Goal: Book appointment/travel/reservation

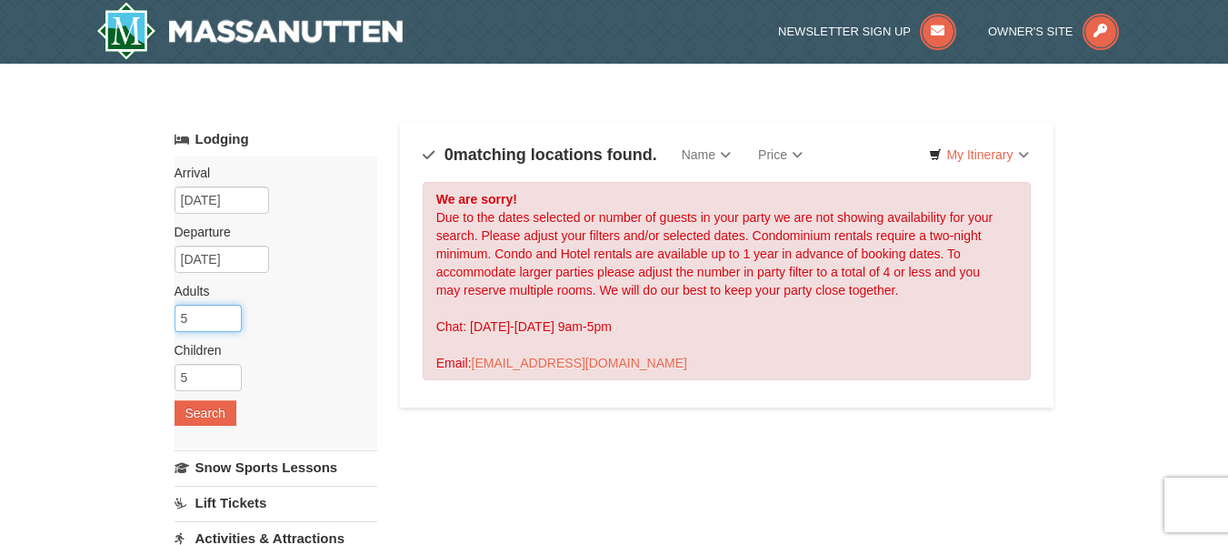
click at [203, 317] on input "5" at bounding box center [208, 318] width 67 height 27
type input "4"
click at [225, 324] on input "4" at bounding box center [208, 318] width 67 height 27
click at [225, 364] on input "5" at bounding box center [208, 377] width 67 height 27
click at [227, 386] on input "4" at bounding box center [208, 377] width 67 height 27
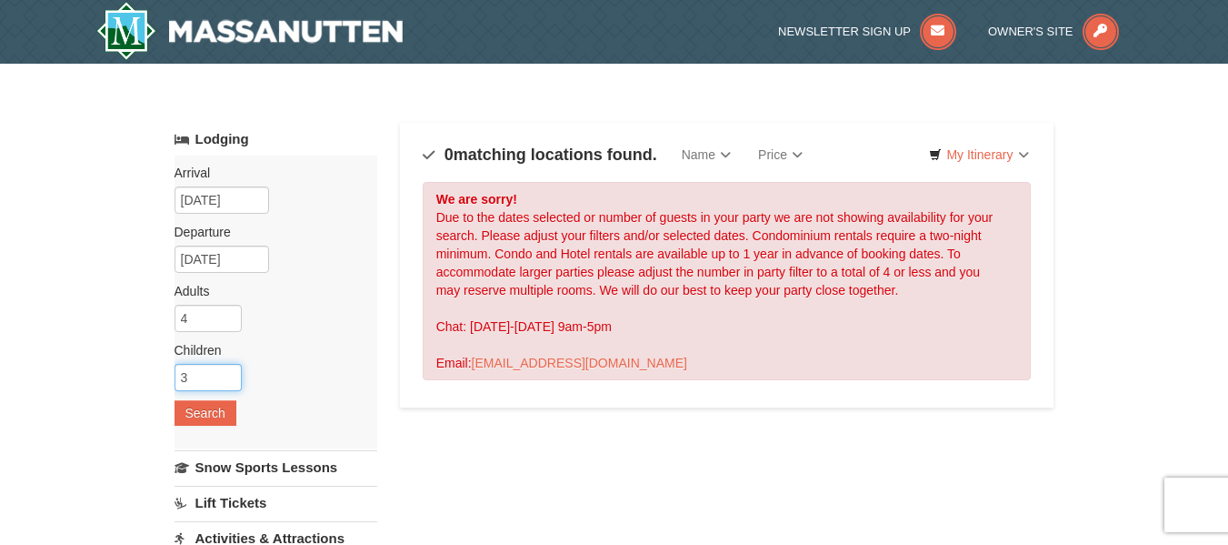
click at [227, 386] on input "3" at bounding box center [208, 377] width 67 height 27
click at [227, 386] on input "2" at bounding box center [208, 377] width 67 height 27
click at [227, 386] on input "1" at bounding box center [208, 377] width 67 height 27
type input "0"
click at [227, 386] on input "0" at bounding box center [208, 377] width 67 height 27
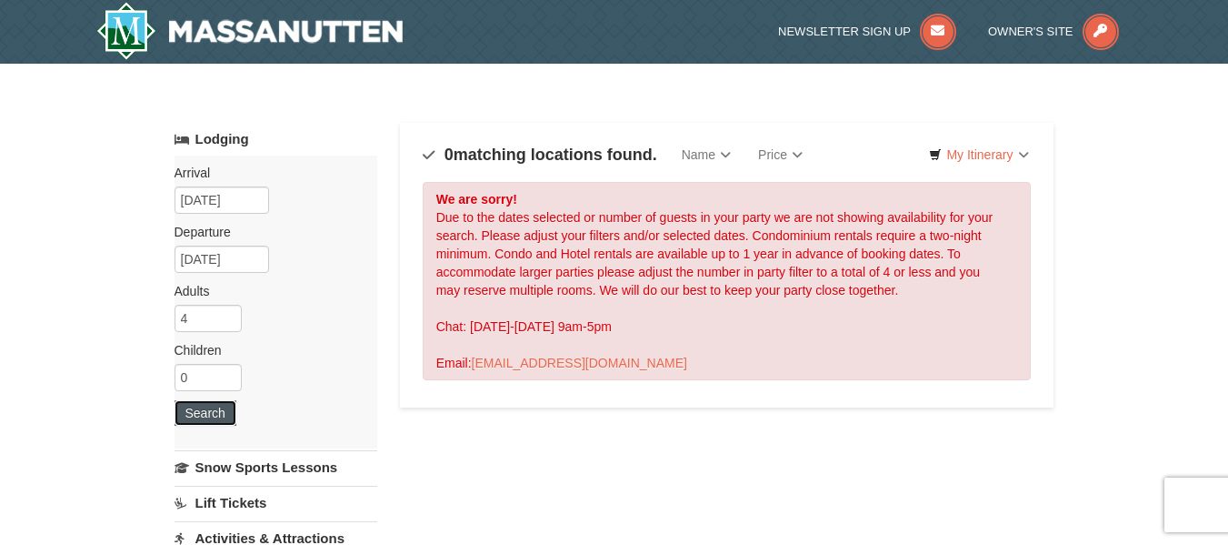
click at [218, 407] on button "Search" at bounding box center [206, 412] width 62 height 25
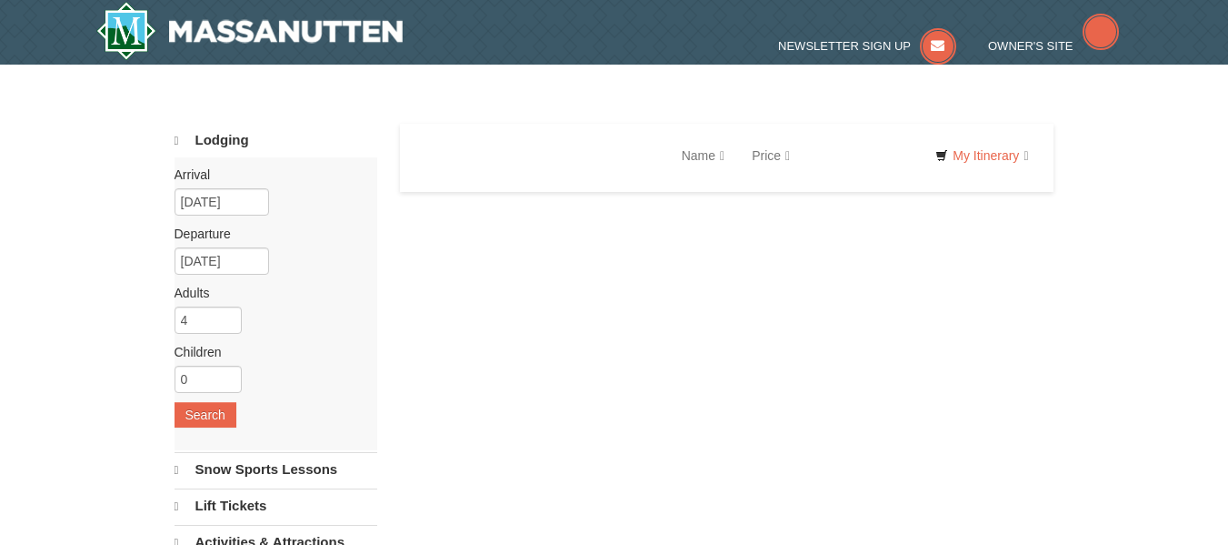
select select "9"
